Goal: Transaction & Acquisition: Purchase product/service

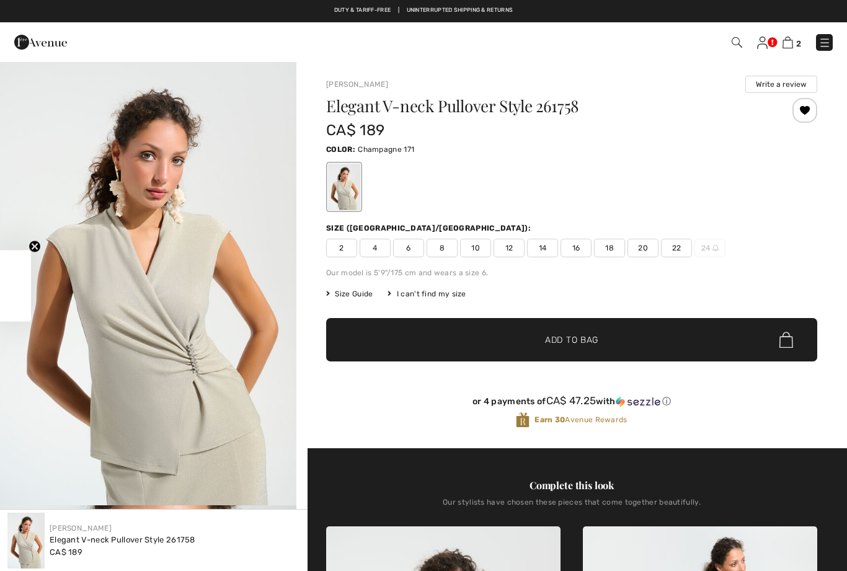
checkbox input "true"
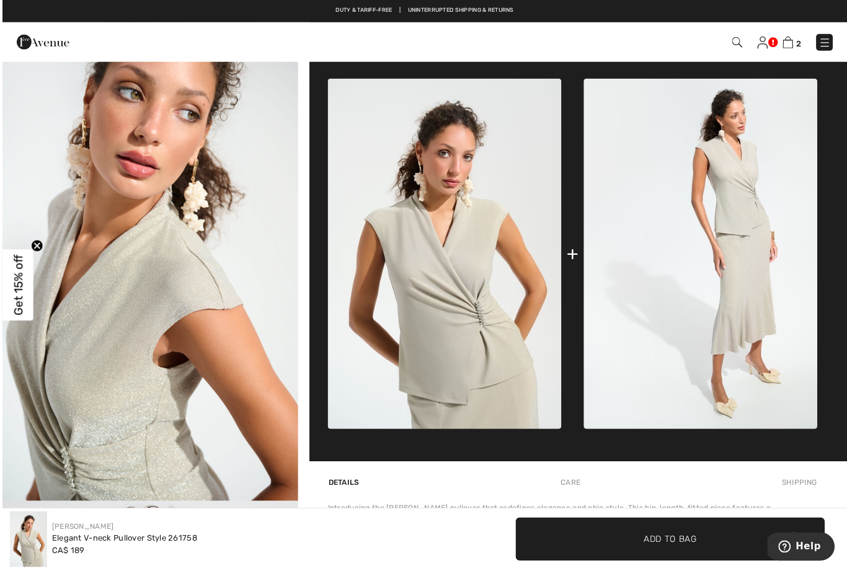
scroll to position [453, 0]
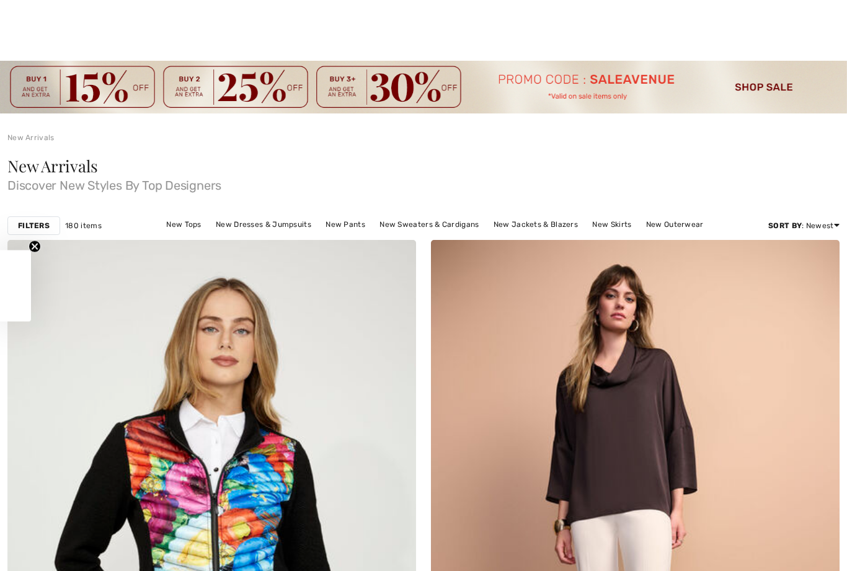
checkbox input "true"
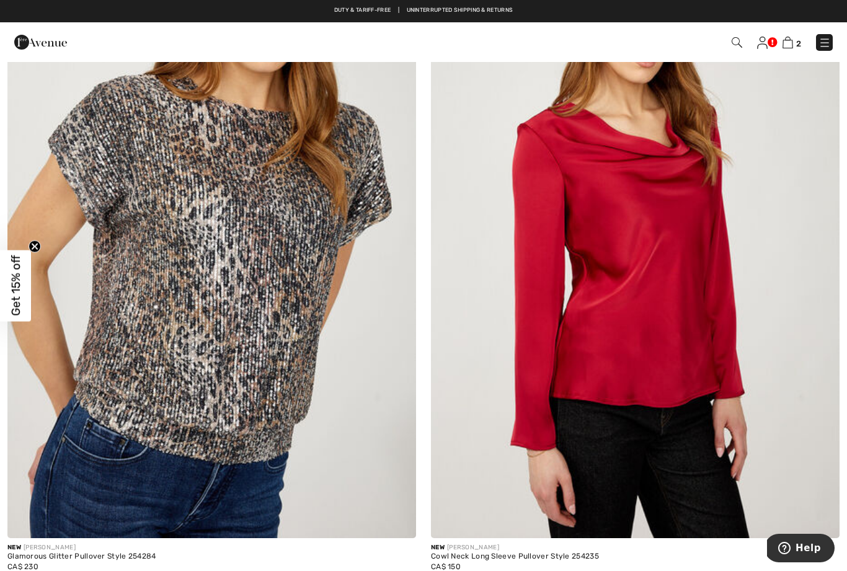
scroll to position [9209, 0]
click at [267, 415] on img at bounding box center [211, 232] width 409 height 613
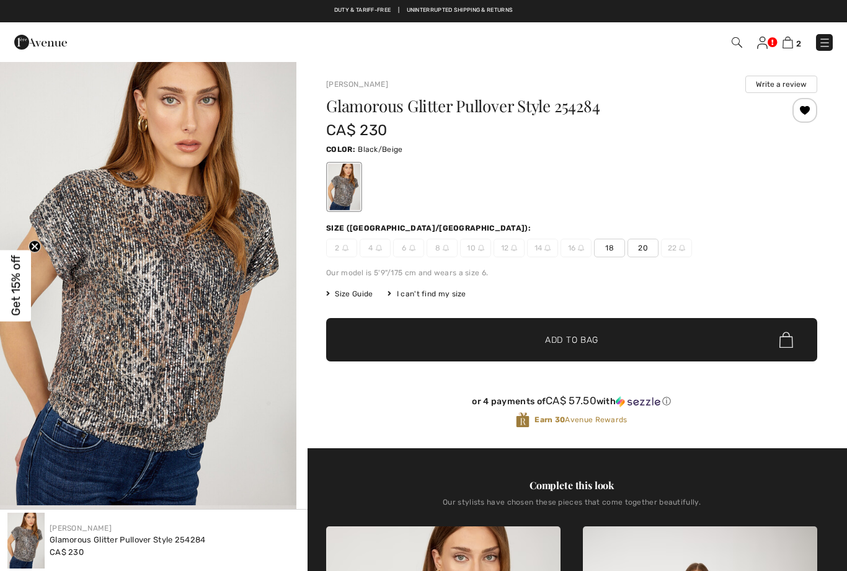
checkbox input "true"
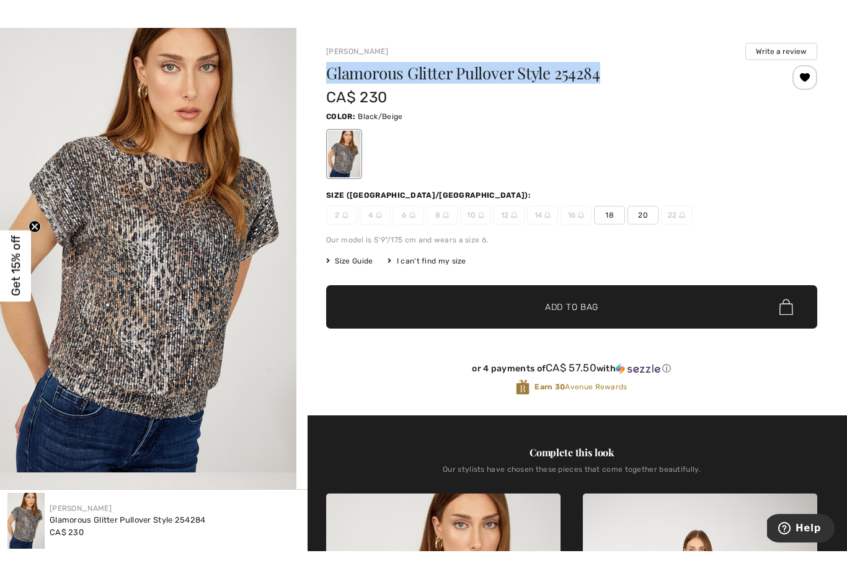
scroll to position [33, 0]
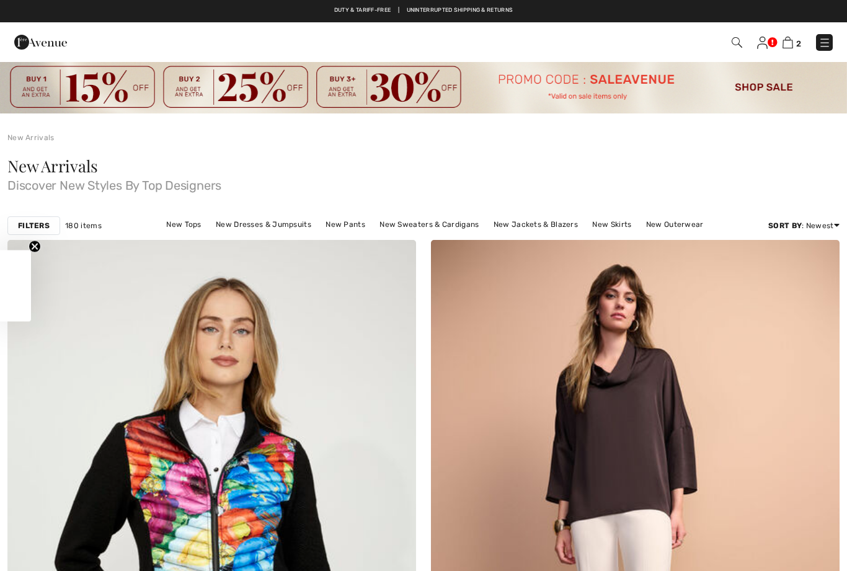
checkbox input "true"
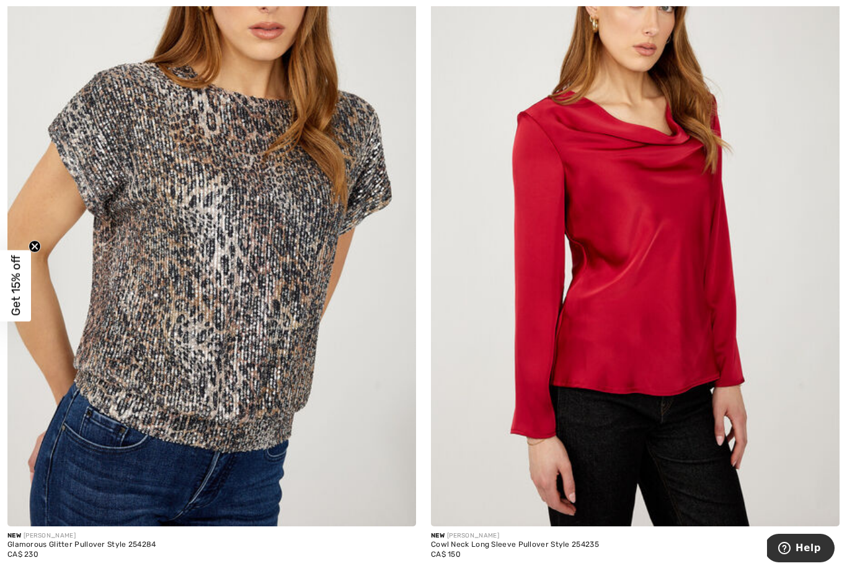
scroll to position [9290, 0]
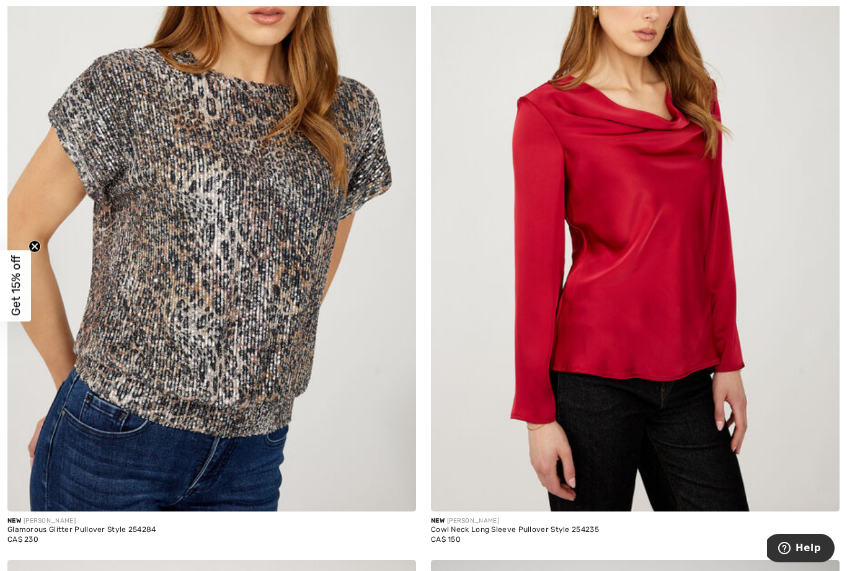
click at [236, 373] on img at bounding box center [211, 204] width 409 height 613
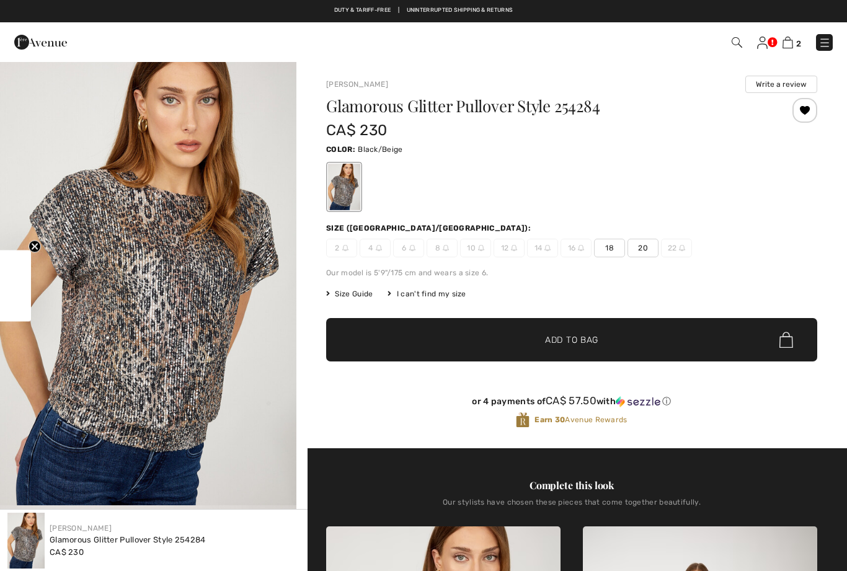
checkbox input "true"
click at [428, 298] on div "I can't find my size" at bounding box center [427, 293] width 78 height 11
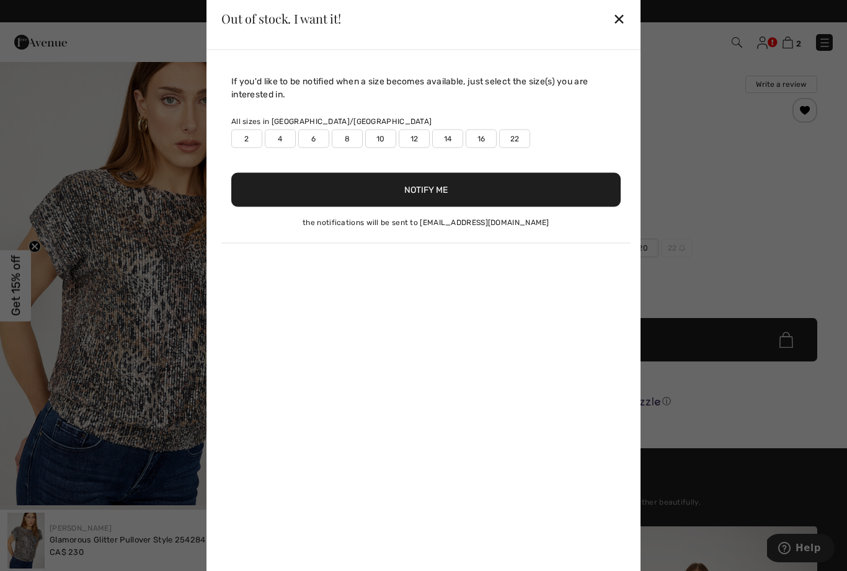
click at [414, 133] on label "12" at bounding box center [414, 138] width 31 height 19
type input "true"
click at [383, 140] on label "10" at bounding box center [380, 138] width 31 height 19
type input "true"
click at [414, 198] on button "Notify Me" at bounding box center [425, 189] width 389 height 34
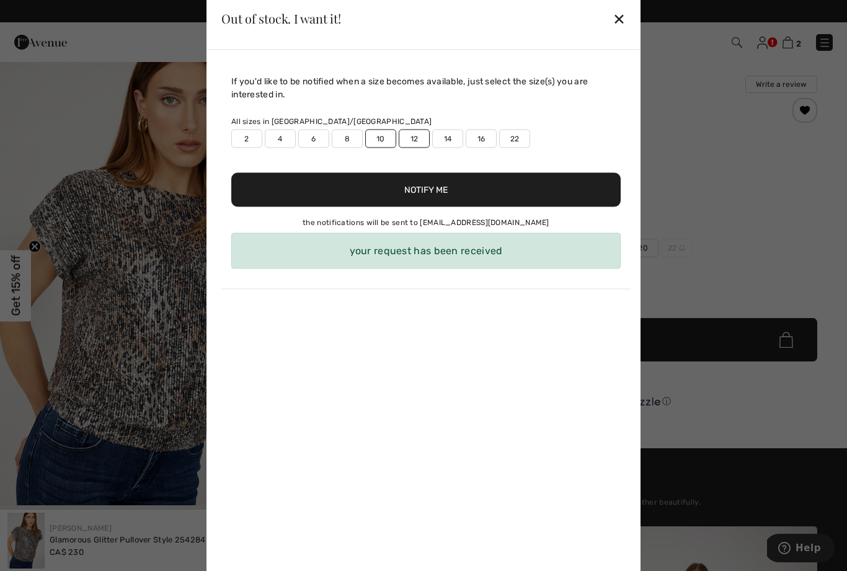
click at [619, 22] on div "✕" at bounding box center [619, 19] width 13 height 26
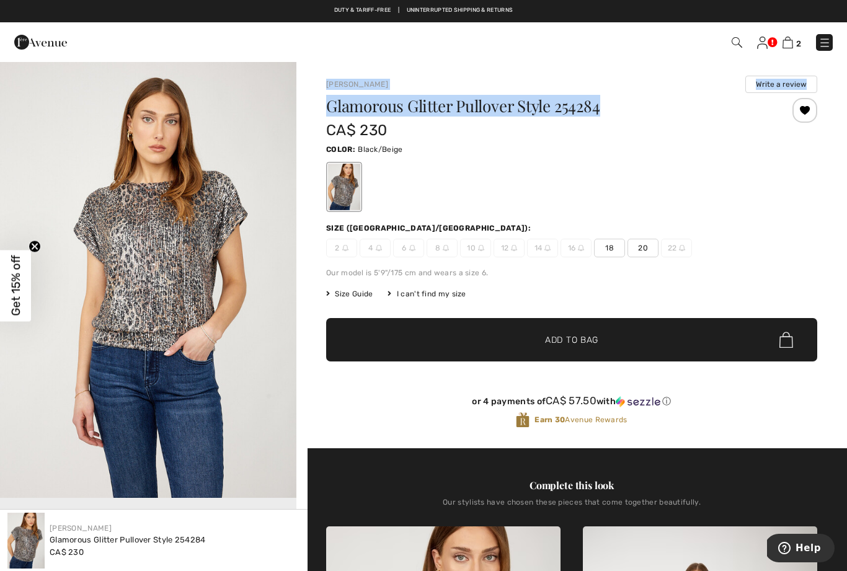
copy div "Frank Lyman Write a review Glamorous Glitter Pullover Style 254284"
click at [618, 207] on div at bounding box center [571, 186] width 491 height 51
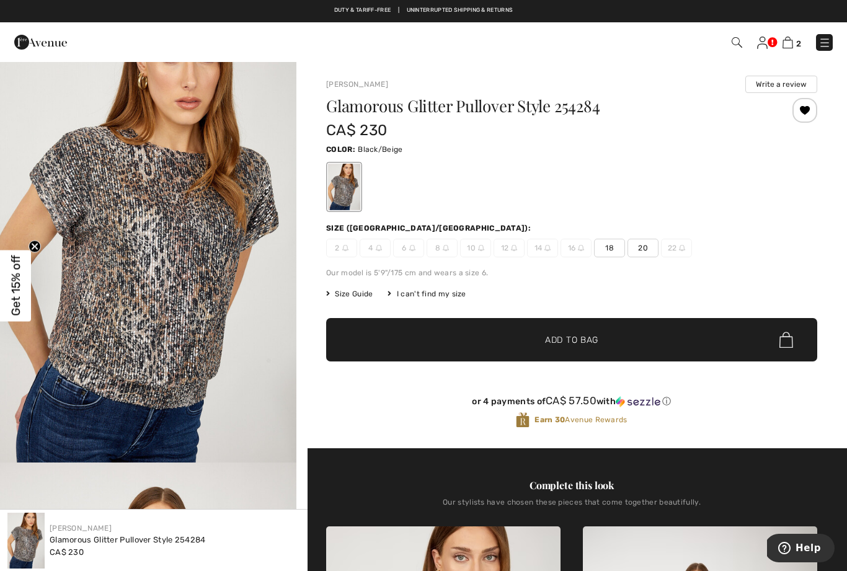
scroll to position [42, 0]
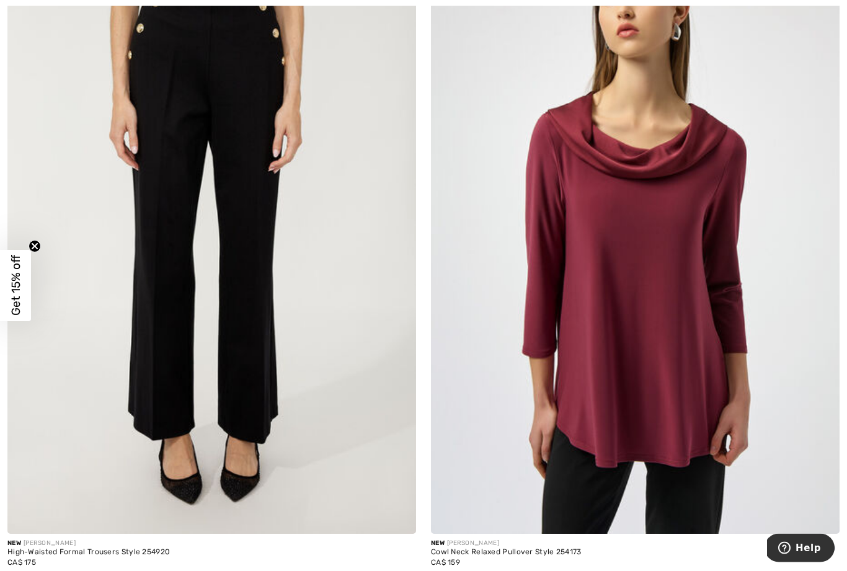
scroll to position [11947, 0]
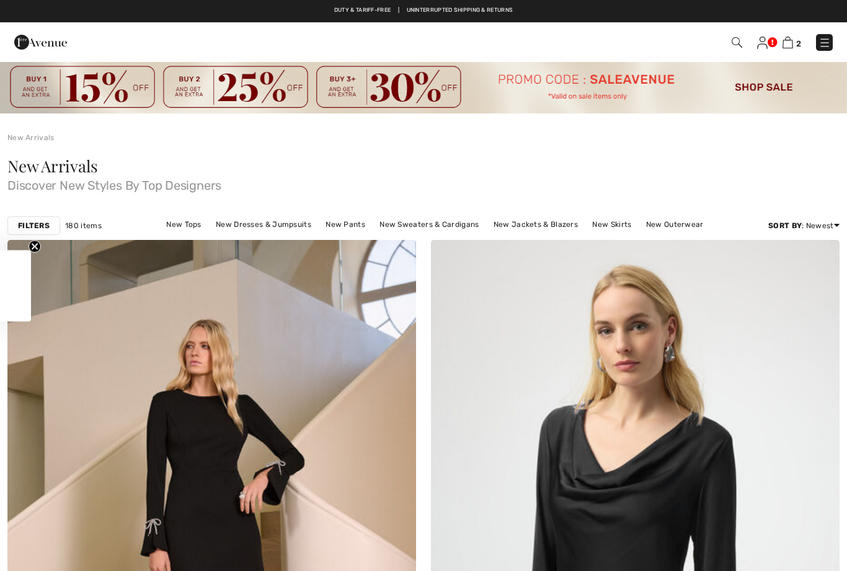
checkbox input "true"
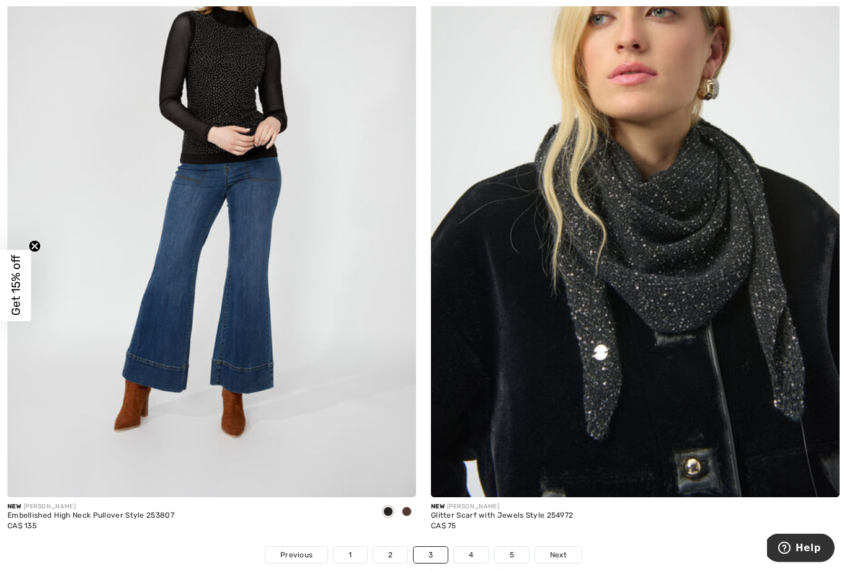
scroll to position [11897, 0]
click at [472, 547] on link "4" at bounding box center [471, 555] width 34 height 16
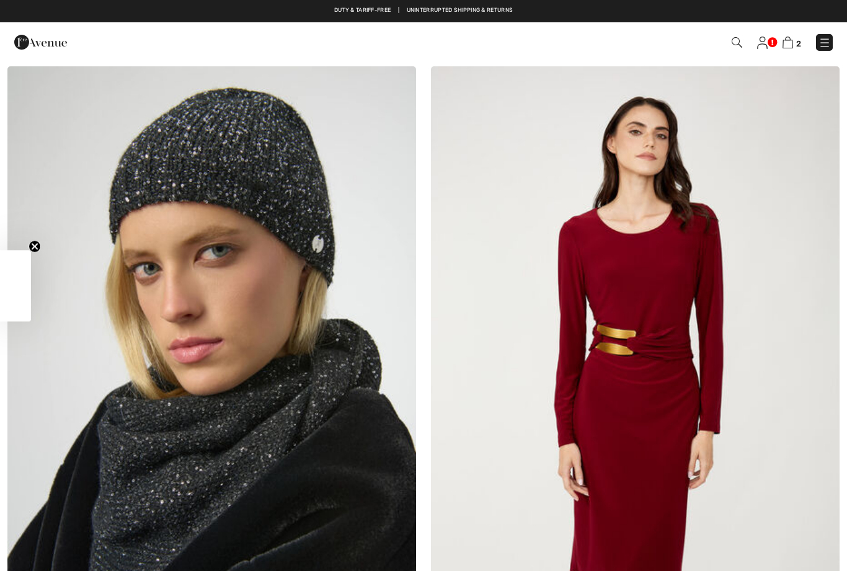
checkbox input "true"
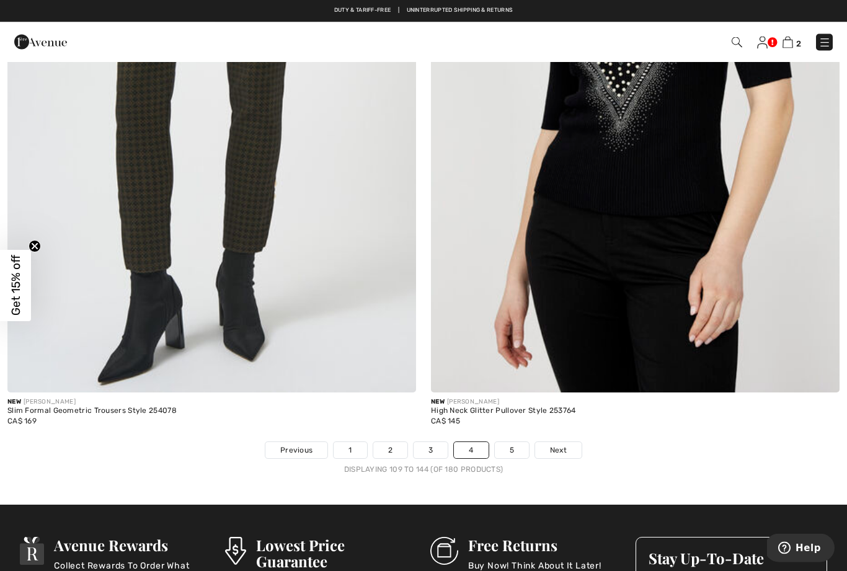
scroll to position [12053, 0]
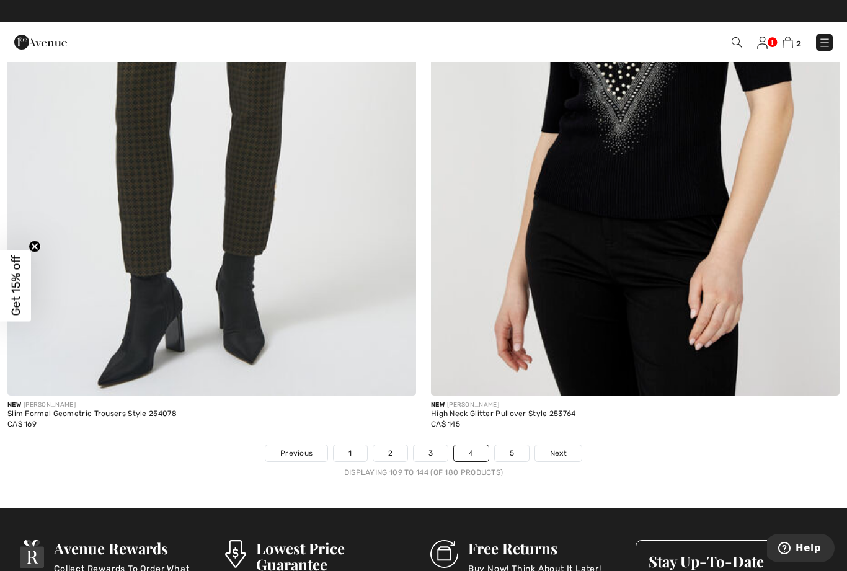
click at [562, 448] on span "Next" at bounding box center [558, 453] width 17 height 11
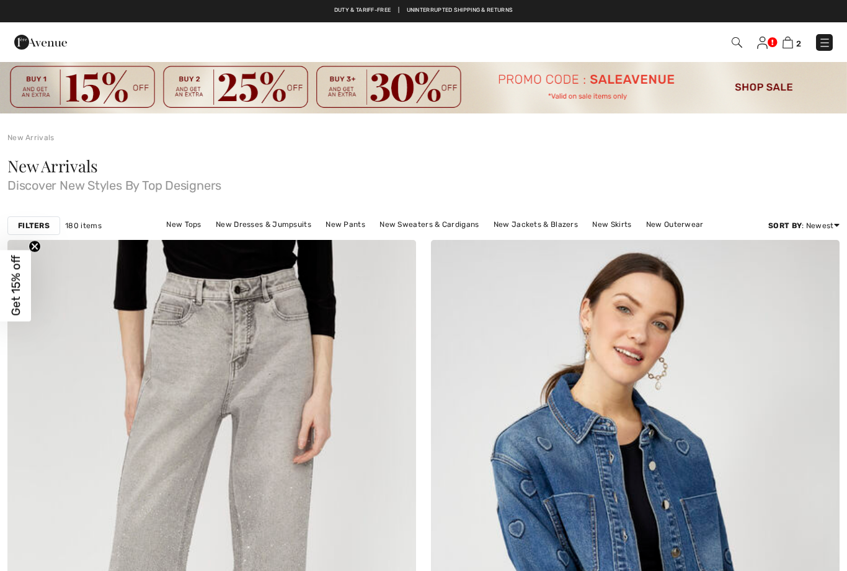
checkbox input "true"
click at [791, 39] on img at bounding box center [788, 43] width 11 height 12
